Goal: Task Accomplishment & Management: Manage account settings

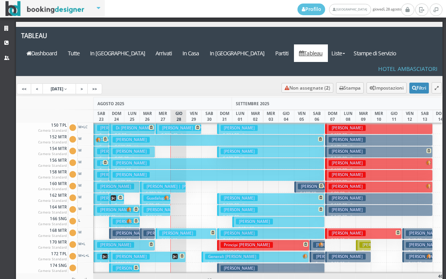
scroll to position [273, 0]
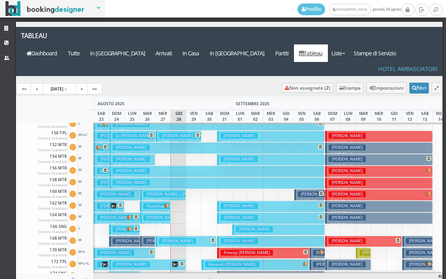
click at [177, 133] on h3 "Panunzio Elisa | Panunzio Luigi" at bounding box center [195, 136] width 73 height 6
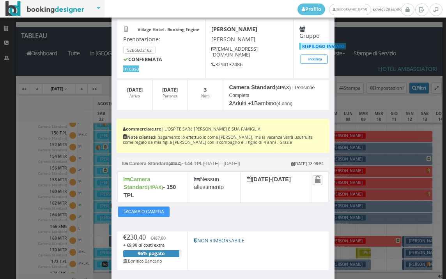
scroll to position [81, 0]
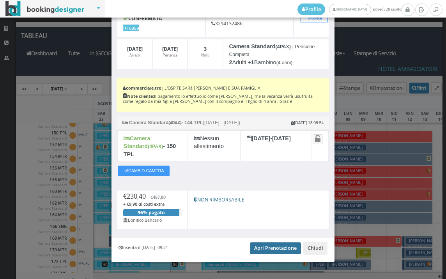
click at [268, 243] on link "Apri Prenotazione" at bounding box center [275, 249] width 51 height 12
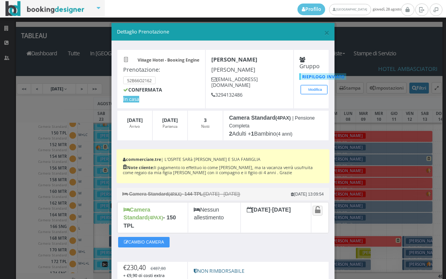
scroll to position [0, 0]
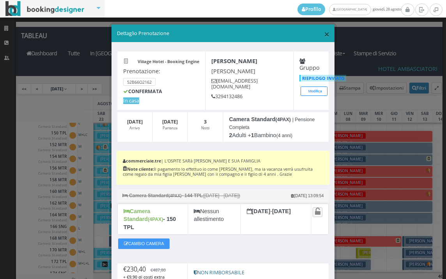
click at [324, 34] on span "×" at bounding box center [326, 33] width 5 height 13
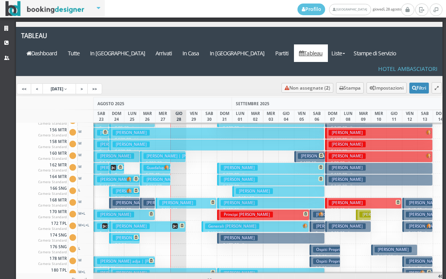
scroll to position [312, 0]
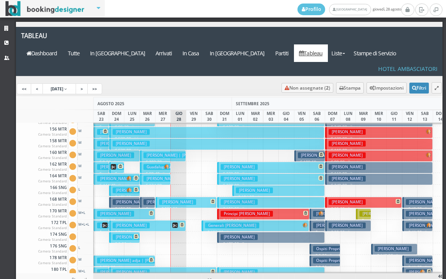
click at [171, 199] on h3 "[PERSON_NAME]" at bounding box center [177, 202] width 37 height 6
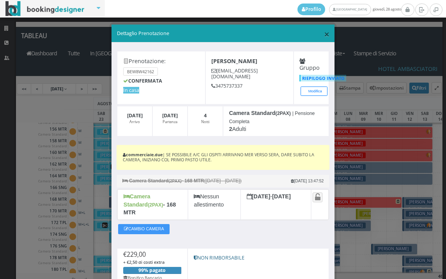
click at [324, 33] on span "×" at bounding box center [326, 33] width 5 height 13
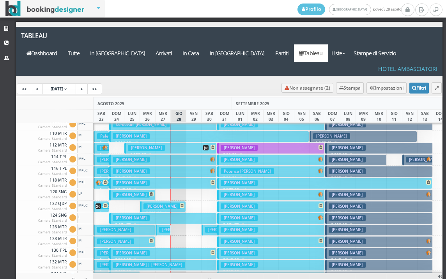
scroll to position [0, 0]
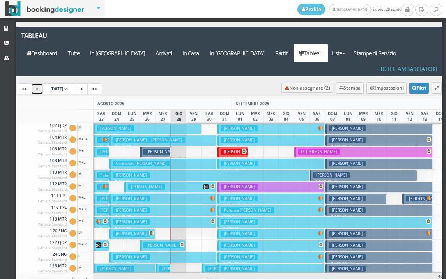
click at [33, 83] on link "<" at bounding box center [37, 88] width 12 height 11
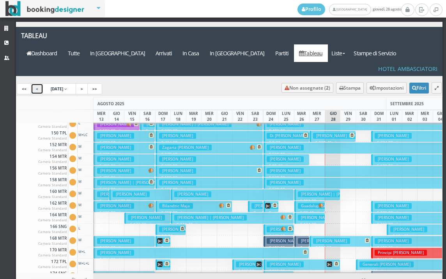
scroll to position [234, 0]
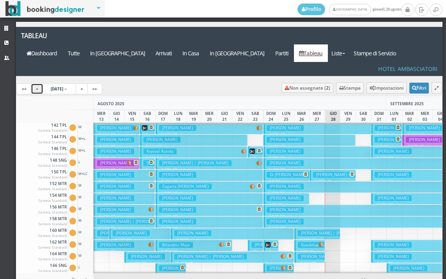
click at [256, 146] on button "Goreanu Ion € 190.40 2 notti 2 Adulti + 2 Bambini (9, 8 anni)" at bounding box center [255, 151] width 15 height 11
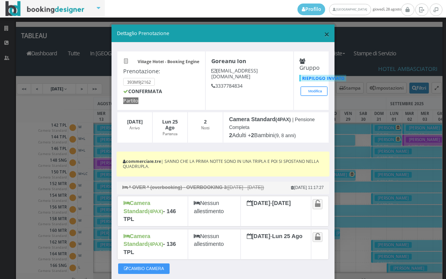
click at [324, 32] on span "×" at bounding box center [326, 33] width 5 height 13
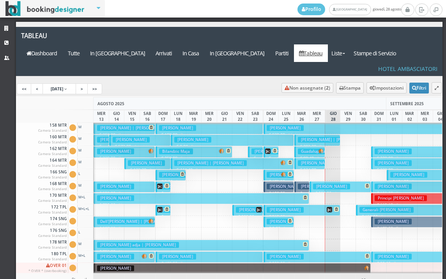
scroll to position [314, 0]
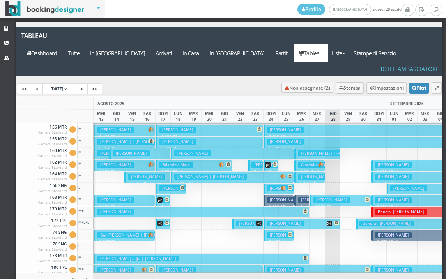
click at [166, 186] on h3 "Civardi Massimo" at bounding box center [177, 189] width 37 height 6
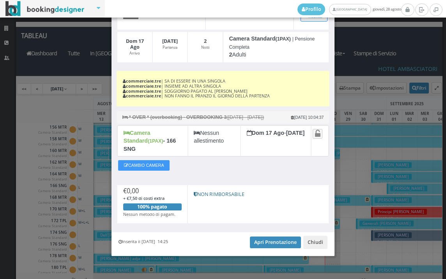
scroll to position [83, 0]
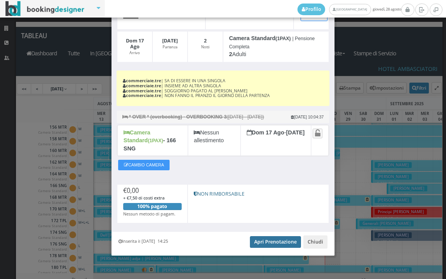
click at [260, 244] on link "Apri Prenotazione" at bounding box center [275, 242] width 51 height 12
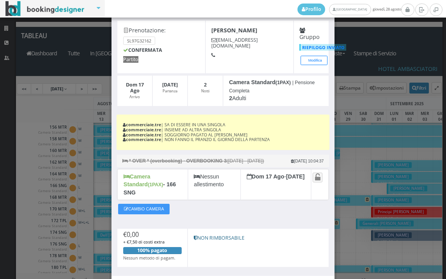
scroll to position [0, 0]
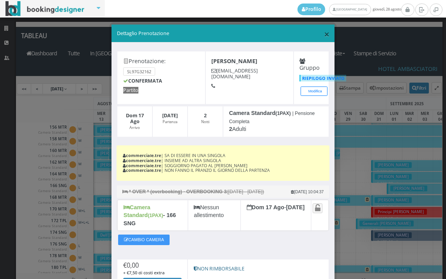
click at [324, 37] on span "×" at bounding box center [326, 33] width 5 height 13
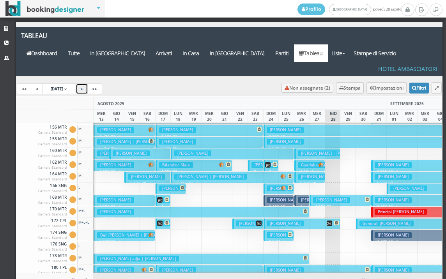
click at [88, 83] on link ">" at bounding box center [82, 88] width 12 height 11
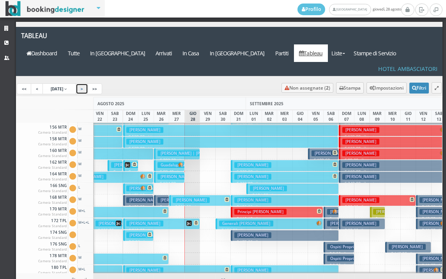
click at [190, 197] on h3 "[PERSON_NAME]" at bounding box center [191, 200] width 37 height 6
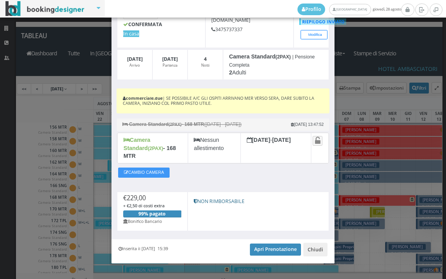
scroll to position [64, 0]
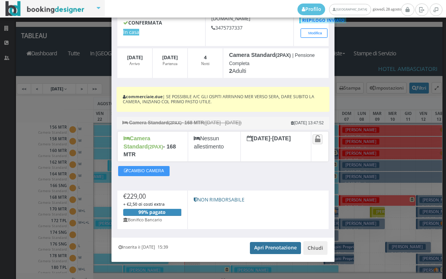
click at [260, 242] on link "Apri Prenotazione" at bounding box center [275, 248] width 51 height 12
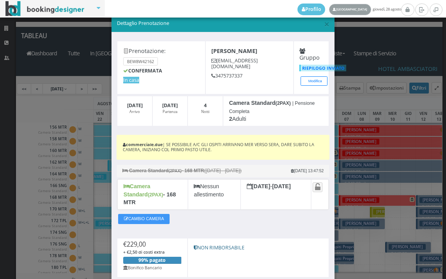
scroll to position [0, 0]
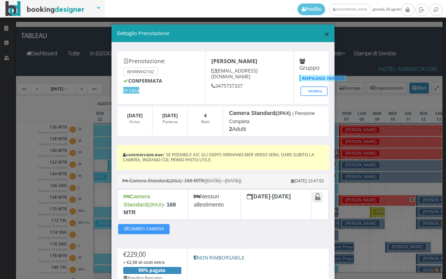
click at [324, 32] on span "×" at bounding box center [326, 33] width 5 height 13
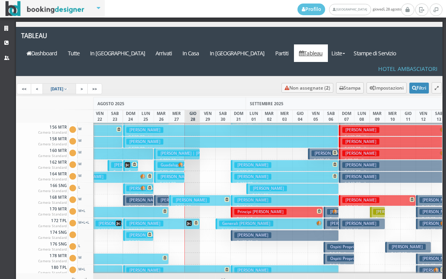
click at [63, 86] on span "23 Aug 2025" at bounding box center [57, 88] width 12 height 5
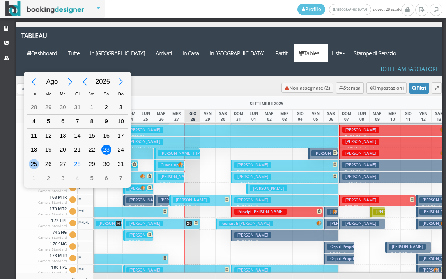
click at [39, 161] on div "25" at bounding box center [34, 164] width 14 height 14
type input "25/08/2025"
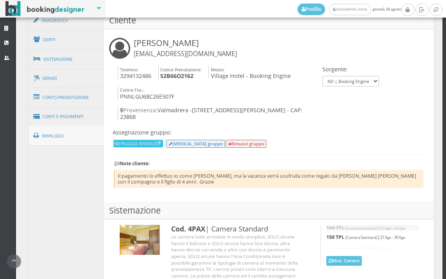
scroll to position [422, 0]
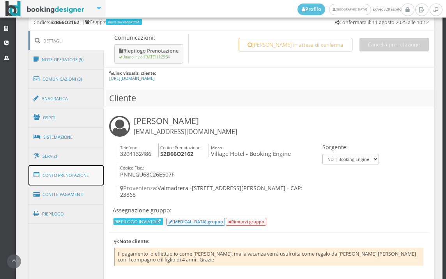
click at [56, 171] on link "Conto Prenotazione" at bounding box center [66, 175] width 76 height 20
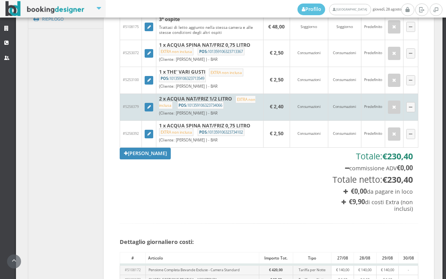
scroll to position [595, 0]
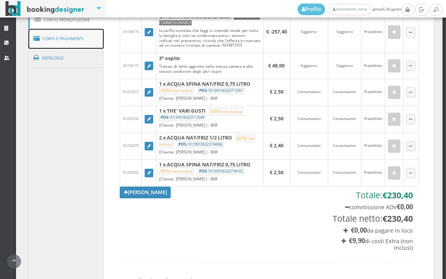
click at [50, 34] on link "Conti e Pagamenti" at bounding box center [66, 39] width 76 height 20
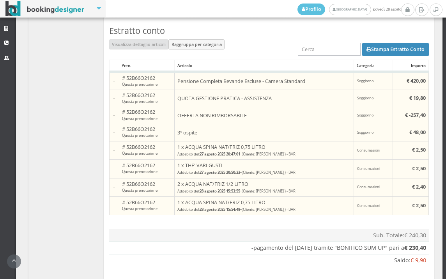
scroll to position [639, 0]
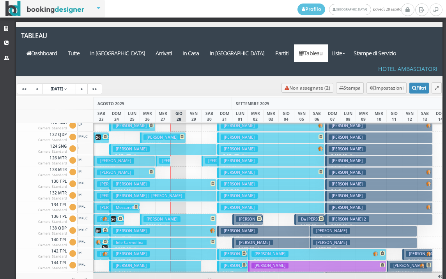
scroll to position [117, 0]
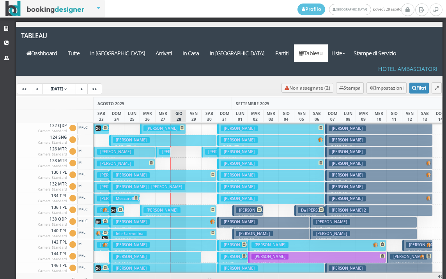
click at [160, 184] on h3 "[PERSON_NAME] | [PERSON_NAME]" at bounding box center [149, 187] width 73 height 6
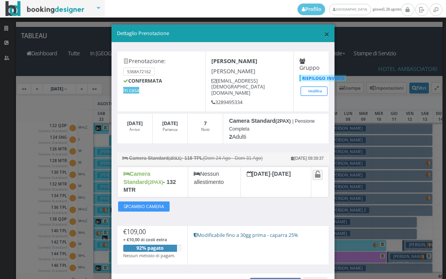
click at [324, 34] on span "×" at bounding box center [326, 33] width 5 height 13
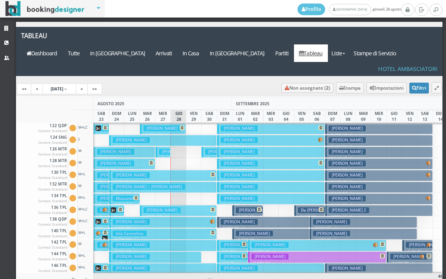
click at [171, 170] on button "Santini Giulia € 334.00 7 notti 2 Adulti + 1 Bambino (4 anni)" at bounding box center [163, 175] width 108 height 11
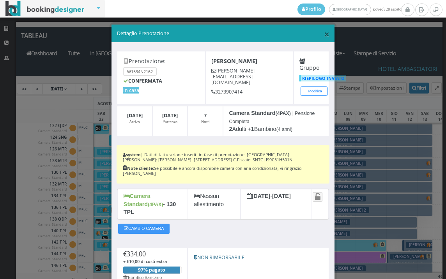
click at [324, 31] on span "×" at bounding box center [326, 33] width 5 height 13
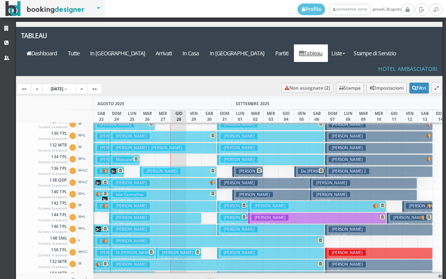
scroll to position [195, 0]
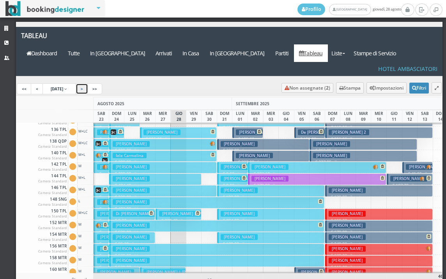
click at [88, 83] on link ">" at bounding box center [82, 88] width 12 height 11
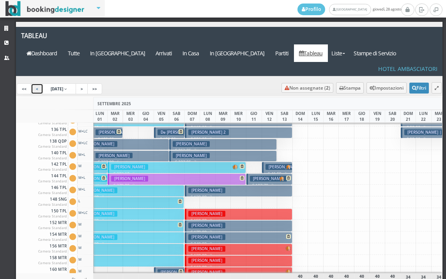
click at [37, 83] on link "<" at bounding box center [37, 88] width 12 height 11
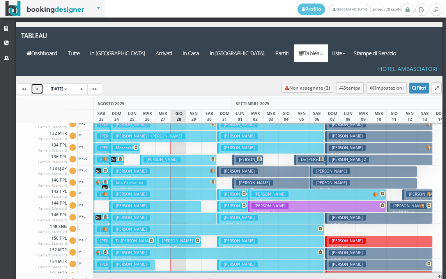
scroll to position [195, 0]
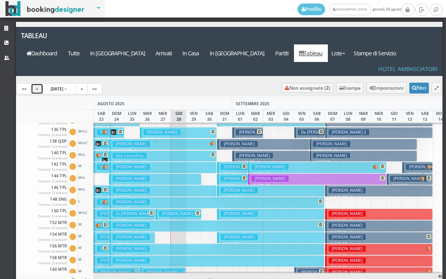
click at [101, 188] on span at bounding box center [102, 190] width 12 height 5
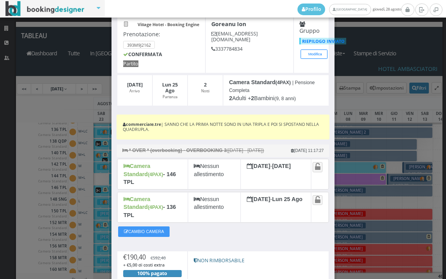
scroll to position [107, 0]
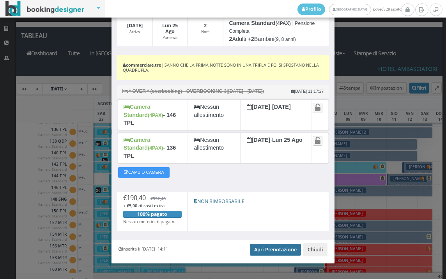
click at [257, 244] on link "Apri Prenotazione" at bounding box center [275, 250] width 51 height 12
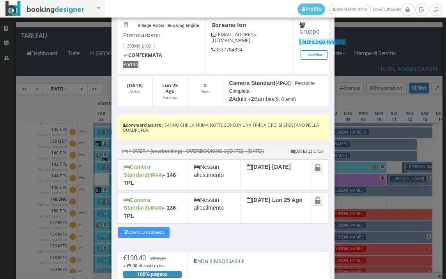
scroll to position [0, 0]
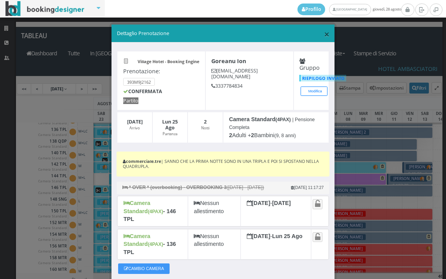
click at [324, 32] on span "×" at bounding box center [326, 33] width 5 height 13
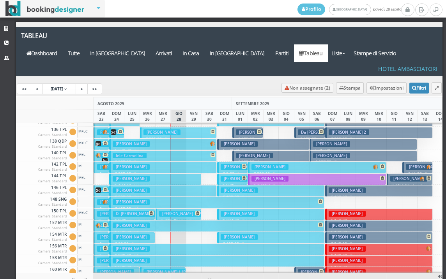
click at [117, 129] on span at bounding box center [117, 131] width 12 height 5
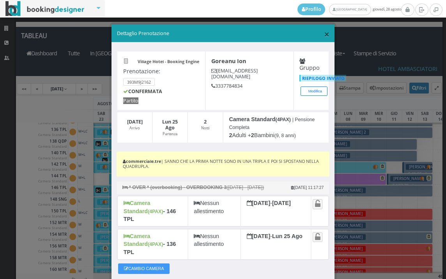
click at [324, 36] on span "×" at bounding box center [326, 33] width 5 height 13
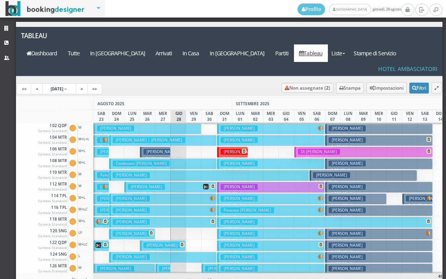
click at [267, 135] on button "Sementilli Sandra € 99.00 7 notti 2 Adulti" at bounding box center [271, 140] width 108 height 11
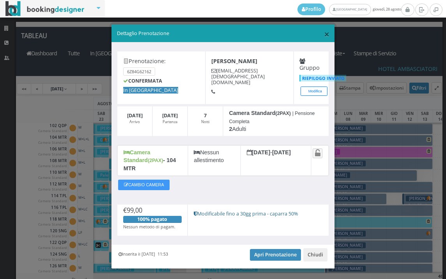
click at [324, 28] on span "×" at bounding box center [326, 33] width 5 height 13
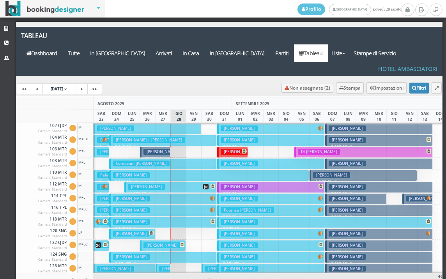
click at [268, 135] on button "Sementilli Sandra € 99.00 7 notti 2 Adulti" at bounding box center [271, 140] width 108 height 11
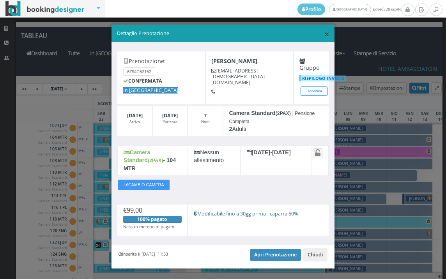
click at [324, 32] on span "×" at bounding box center [326, 33] width 5 height 13
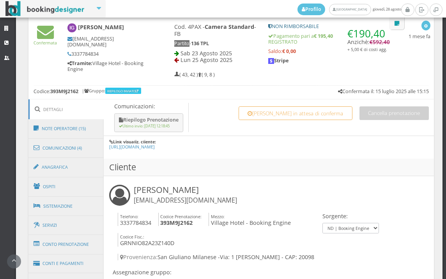
scroll to position [346, 0]
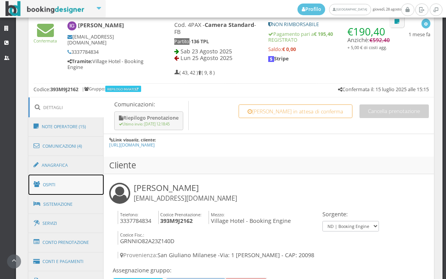
click at [94, 182] on link "Ospiti" at bounding box center [66, 185] width 76 height 20
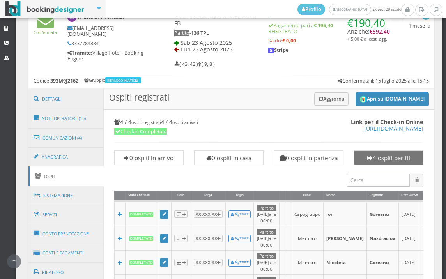
scroll to position [278, 0]
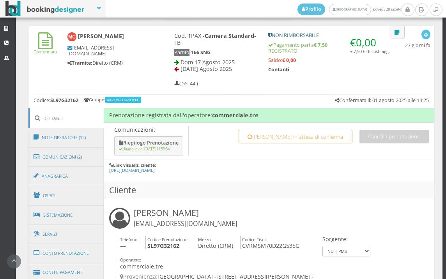
scroll to position [464, 0]
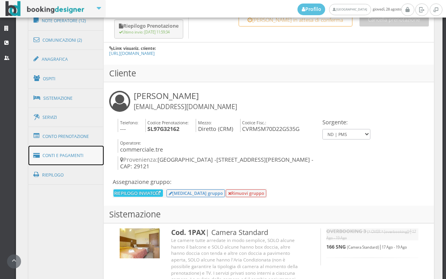
click at [89, 155] on link "Conti e Pagamenti" at bounding box center [66, 156] width 76 height 20
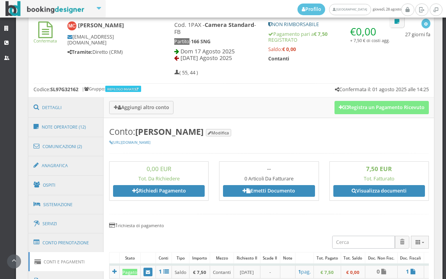
scroll to position [291, 0]
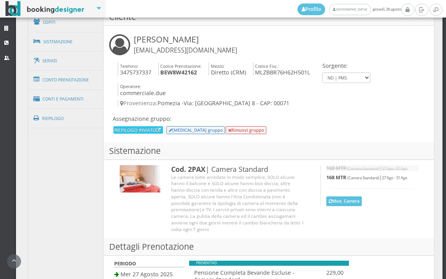
scroll to position [448, 0]
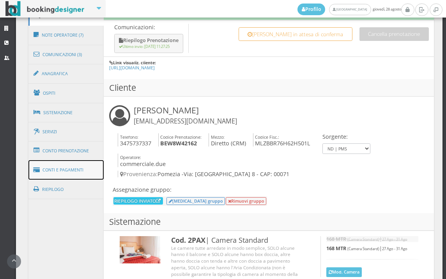
click at [86, 163] on link "Conti e Pagamenti" at bounding box center [66, 170] width 76 height 20
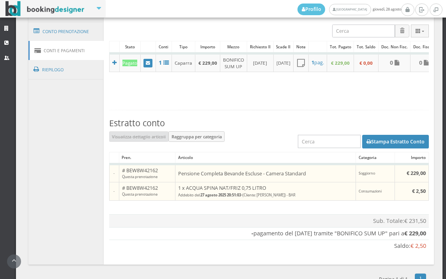
scroll to position [563, 0]
